Goal: Task Accomplishment & Management: Complete application form

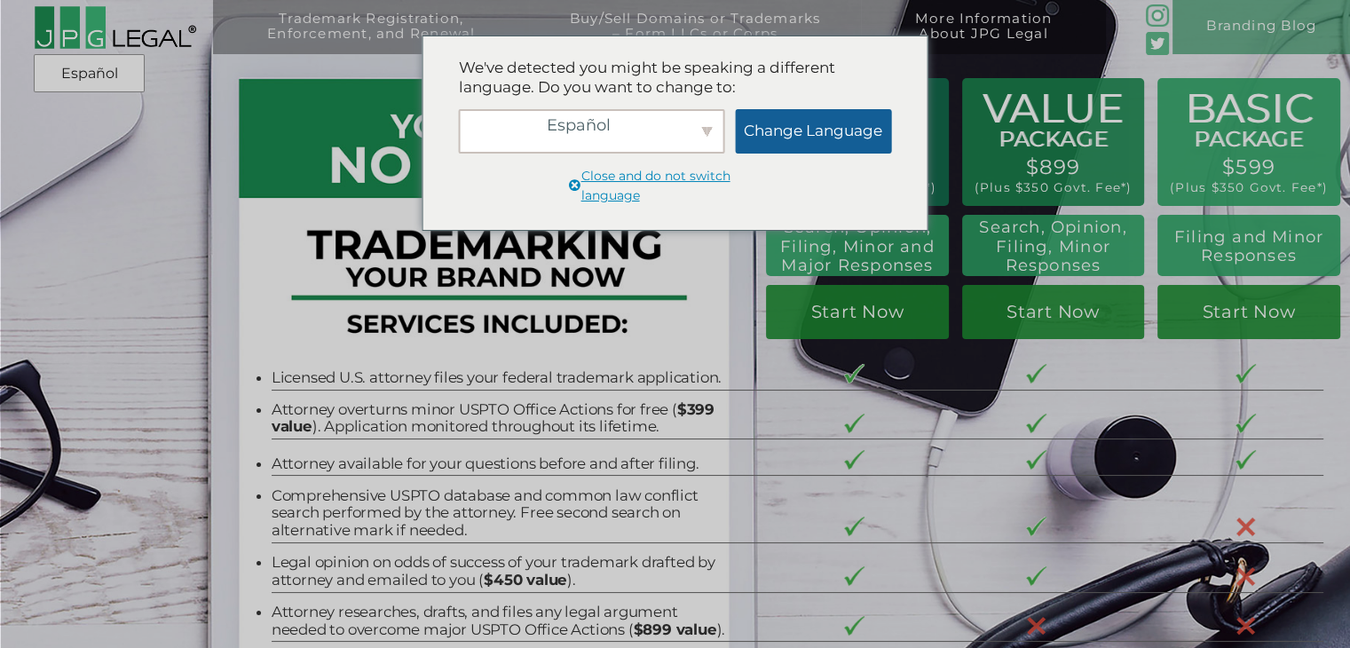
click at [806, 143] on link "Change Language" at bounding box center [813, 131] width 156 height 44
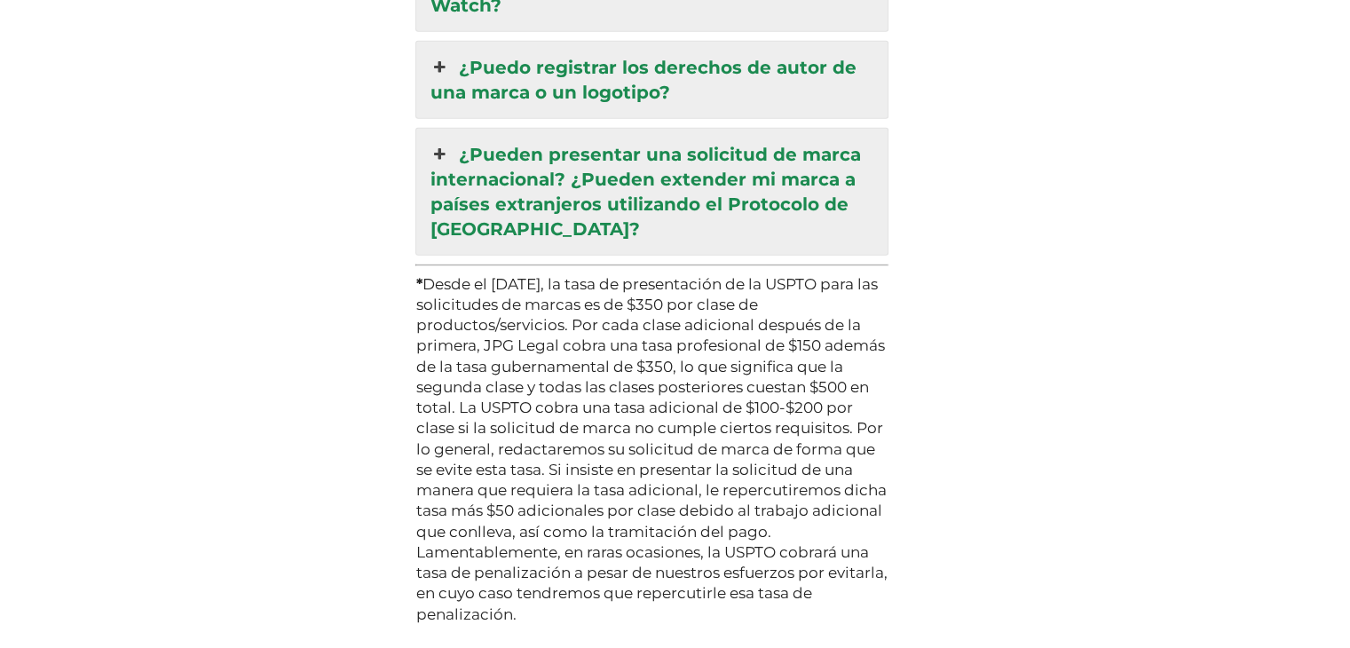
scroll to position [5696, 0]
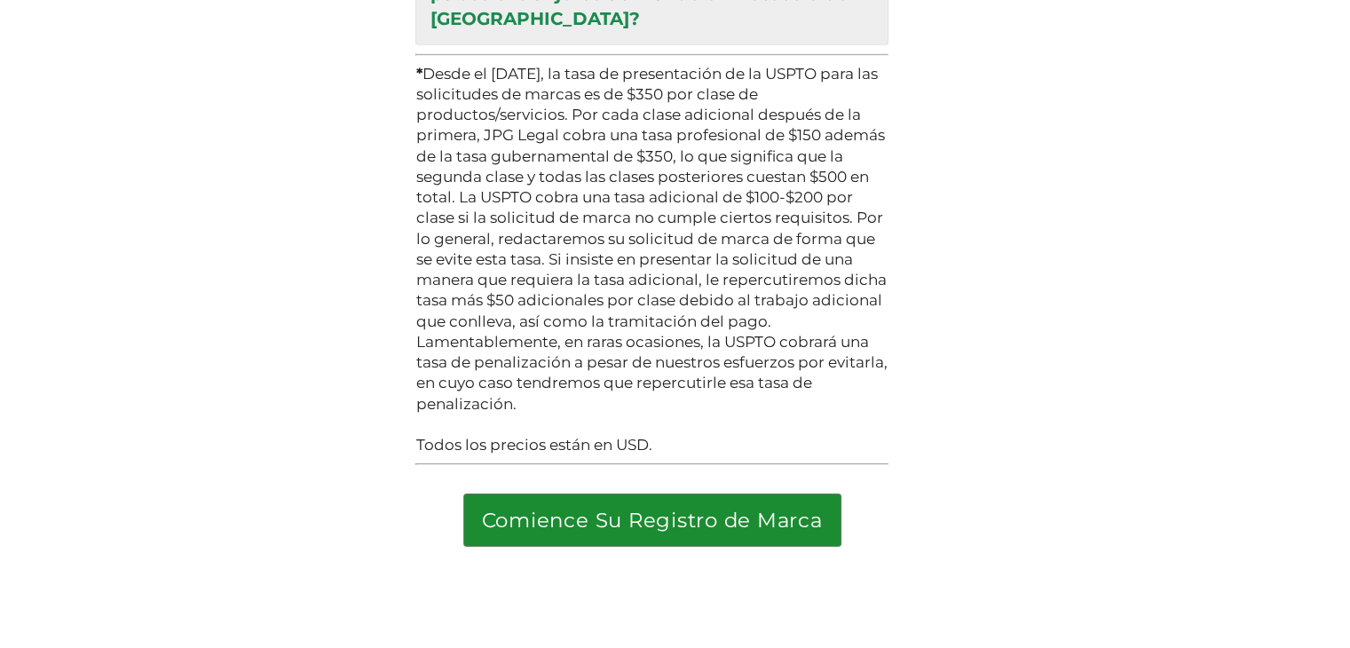
click at [636, 494] on link "Comience Su Registro de Marca" at bounding box center [652, 520] width 376 height 52
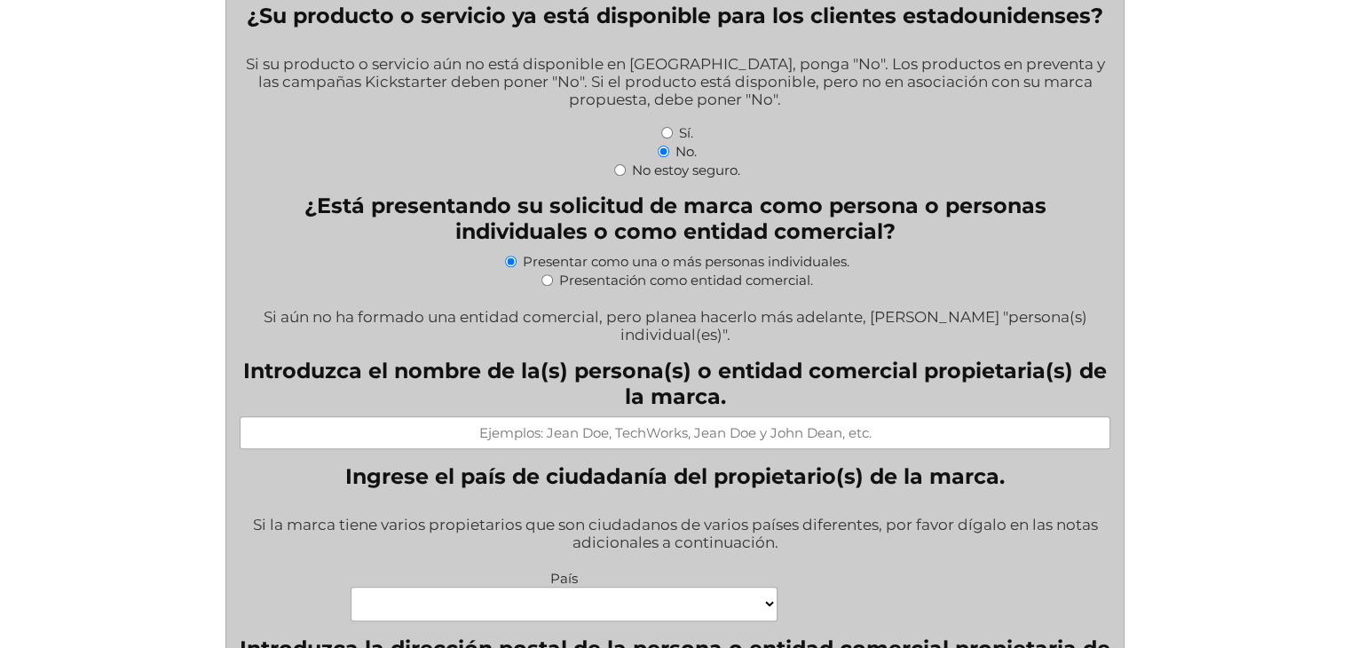
scroll to position [407, 0]
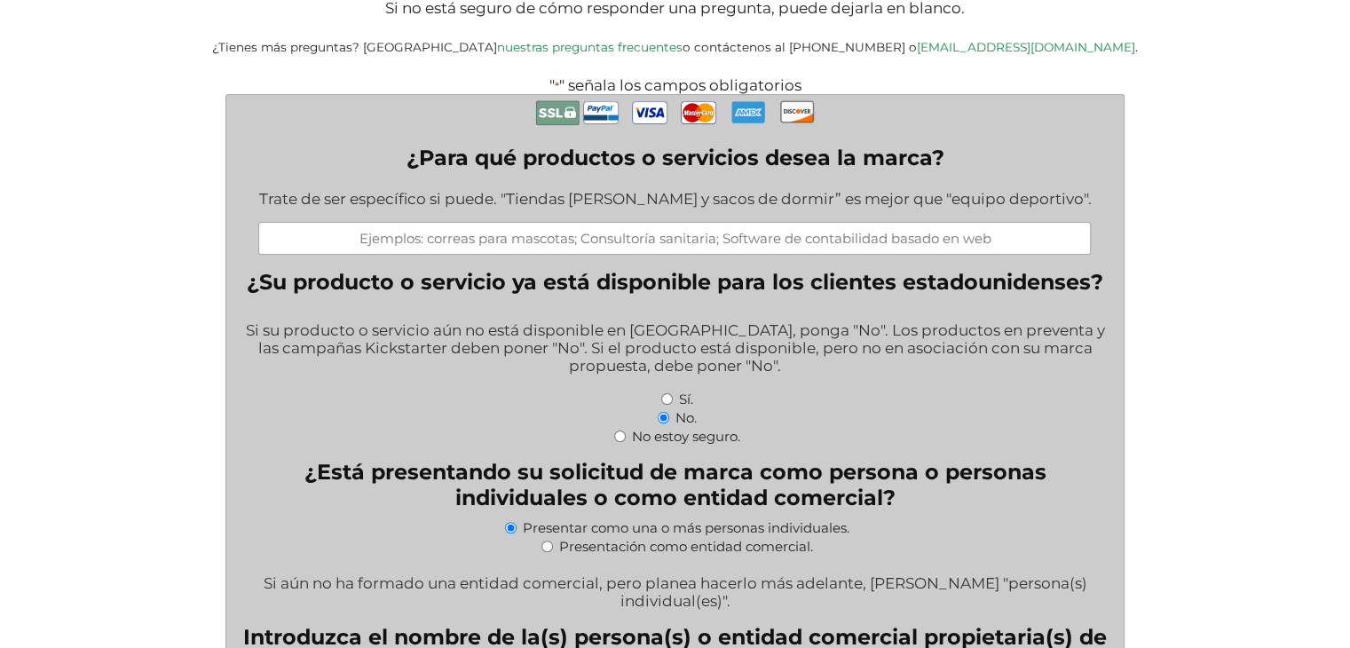
click at [670, 249] on input "¿Para qué productos o servicios desea la marca?" at bounding box center [674, 238] width 833 height 33
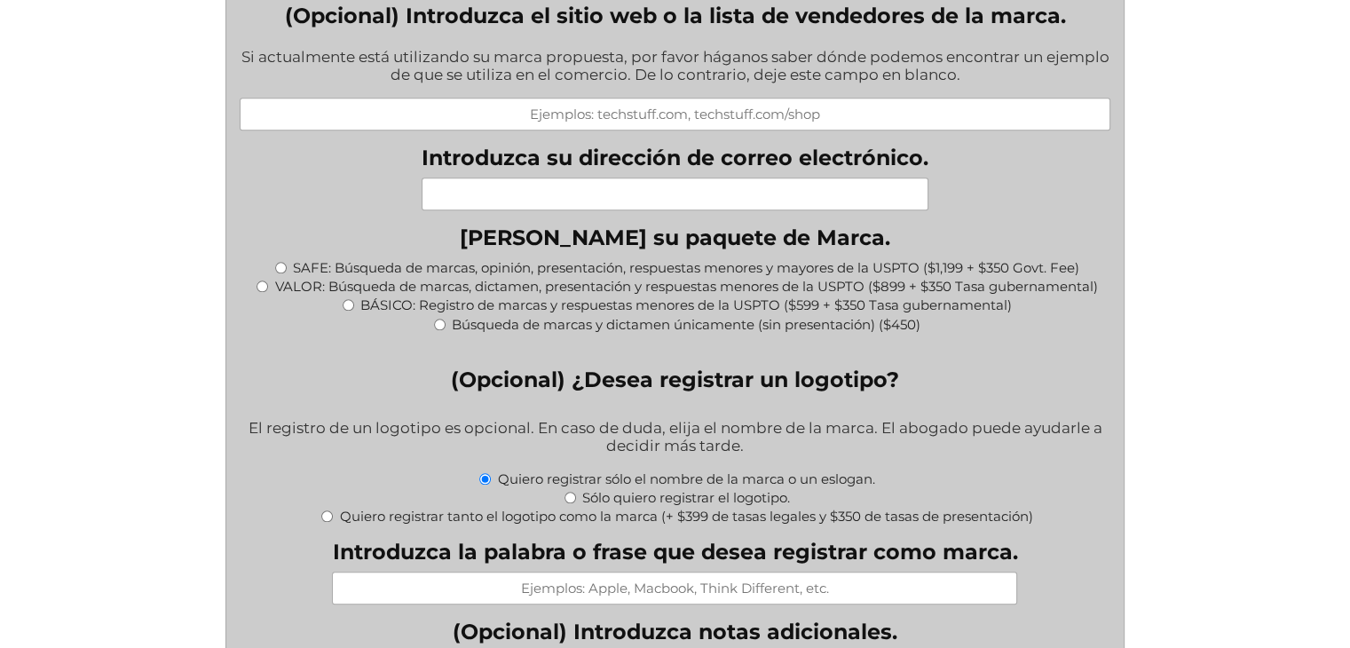
scroll to position [1740, 0]
click at [904, 470] on div "Quiero registrar sólo el nombre de la marca o un eslogan." at bounding box center [675, 479] width 871 height 19
click at [824, 322] on fieldset "Elija su paquete de Marca. * SAFE: Búsqueda de marcas, opinión, presentación, r…" at bounding box center [675, 288] width 871 height 127
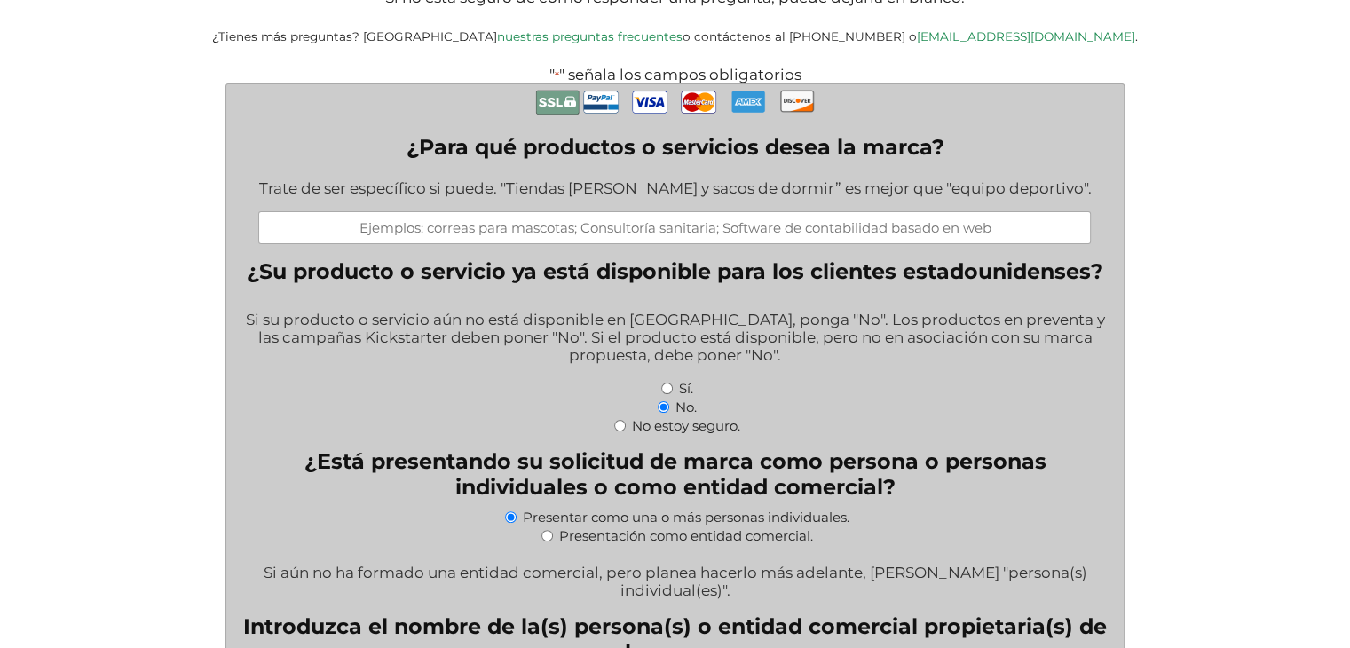
scroll to position [416, 0]
click at [959, 230] on input "¿Para qué productos o servicios desea la marca?" at bounding box center [674, 228] width 833 height 33
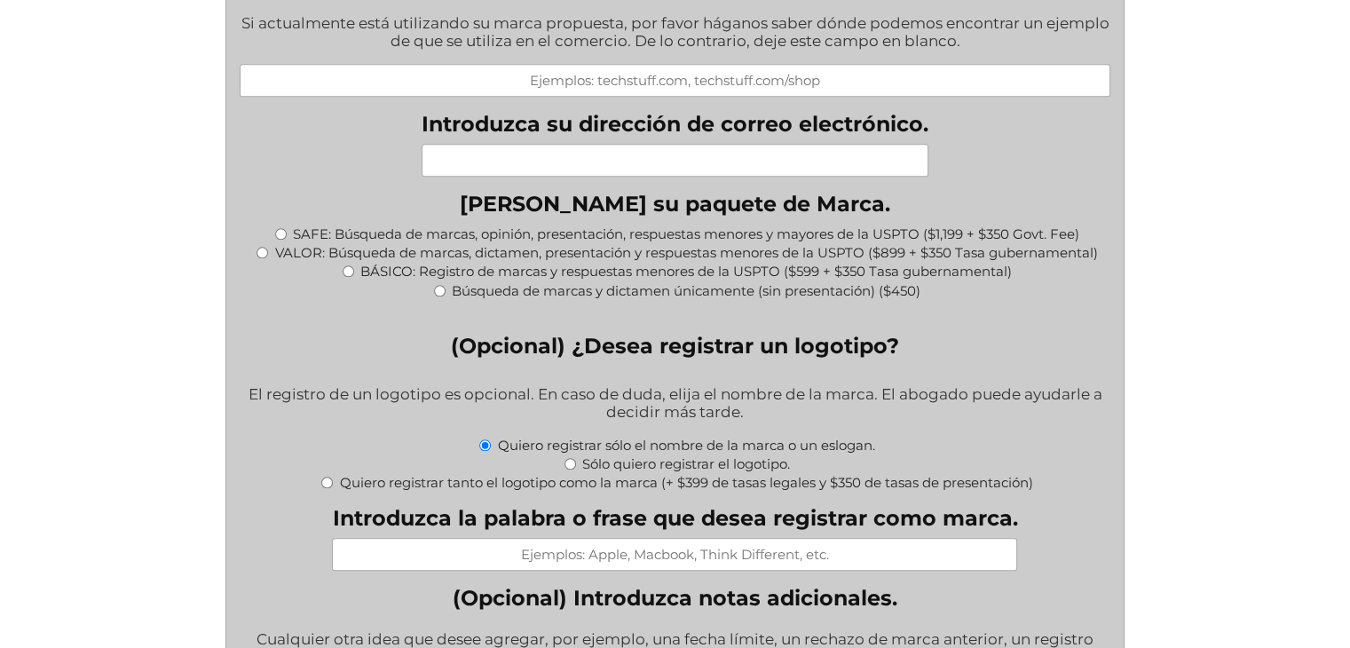
scroll to position [1907, 0]
